Goal: Information Seeking & Learning: Check status

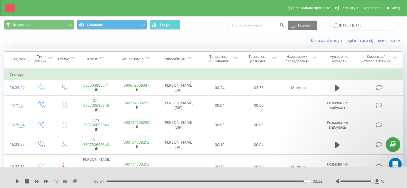
click at [9, 6] on icon at bounding box center [10, 8] width 3 height 4
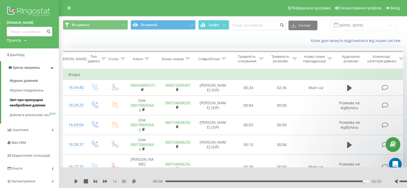
click at [25, 103] on span "Звіт про пропущені необроблені дзвінки" at bounding box center [33, 102] width 47 height 11
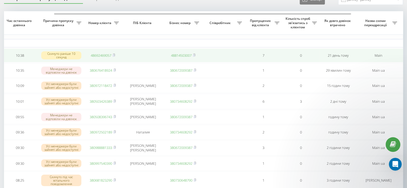
scroll to position [25, 0]
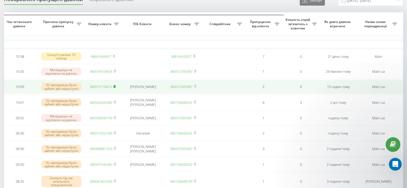
click at [115, 87] on icon at bounding box center [114, 86] width 2 height 3
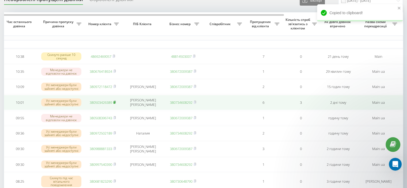
click at [115, 104] on rect at bounding box center [114, 102] width 2 height 2
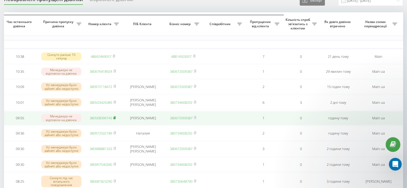
click at [115, 119] on rect at bounding box center [114, 118] width 2 height 2
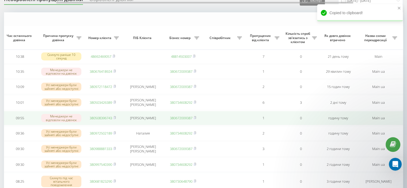
scroll to position [63, 0]
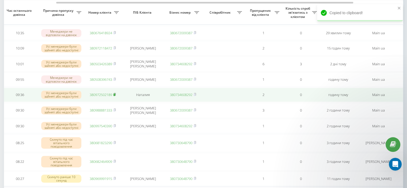
click at [115, 96] on rect at bounding box center [114, 95] width 2 height 2
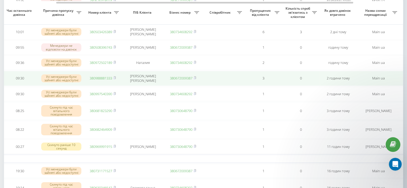
scroll to position [95, 0]
click at [115, 79] on rect at bounding box center [114, 78] width 2 height 2
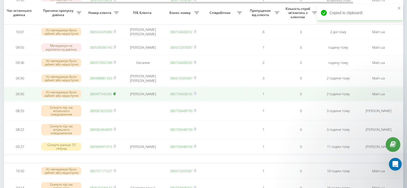
click at [115, 95] on rect at bounding box center [114, 94] width 2 height 2
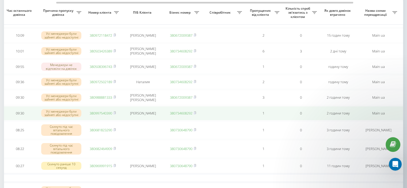
scroll to position [75, 0]
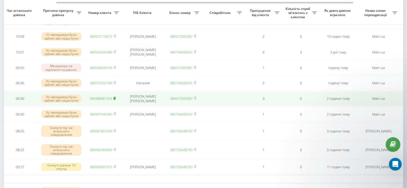
click at [115, 100] on rect at bounding box center [114, 98] width 2 height 2
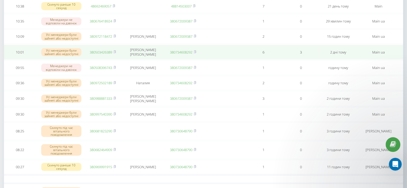
scroll to position [2, 0]
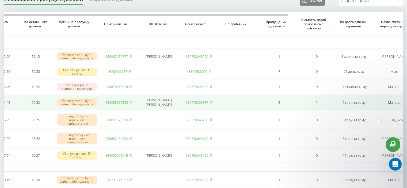
scroll to position [16, 0]
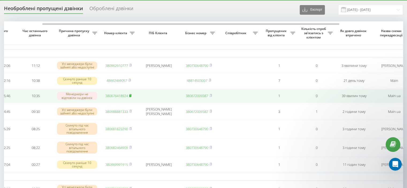
click at [131, 97] on rect at bounding box center [130, 96] width 2 height 2
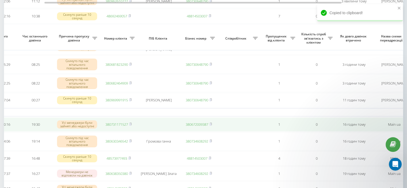
scroll to position [113, 0]
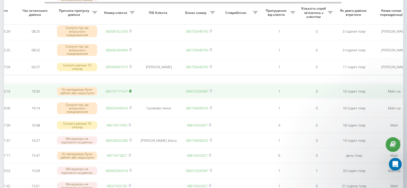
click at [131, 93] on rect at bounding box center [130, 91] width 2 height 2
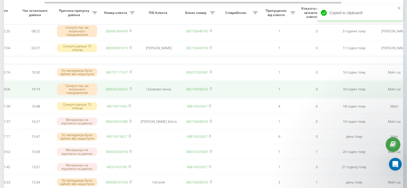
scroll to position [132, 0]
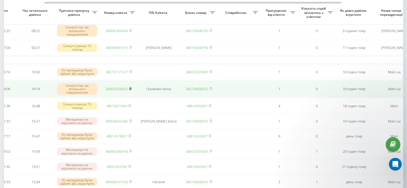
click at [131, 90] on rect at bounding box center [130, 89] width 2 height 2
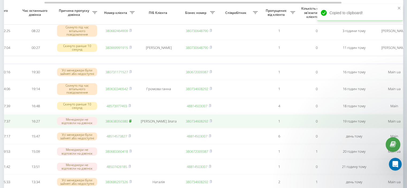
click at [130, 122] on icon at bounding box center [130, 120] width 2 height 2
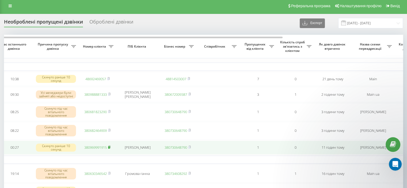
scroll to position [2, 0]
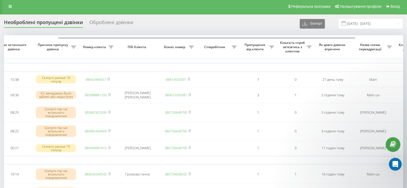
click at [116, 25] on div "Оброблені дзвінки" at bounding box center [111, 24] width 44 height 8
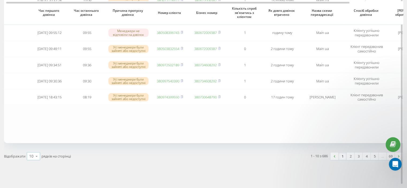
click at [33, 157] on icon at bounding box center [37, 156] width 8 height 10
click at [33, 141] on span "50" at bounding box center [31, 140] width 4 height 5
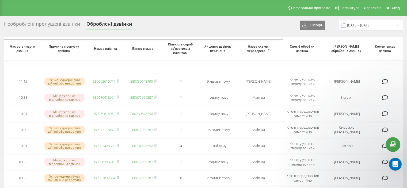
scroll to position [1, 0]
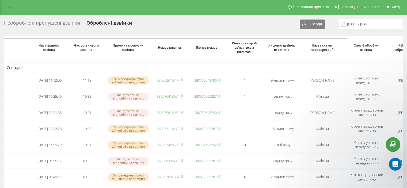
click at [58, 25] on div "Необроблені пропущені дзвінки" at bounding box center [42, 24] width 76 height 8
